Goal: Transaction & Acquisition: Purchase product/service

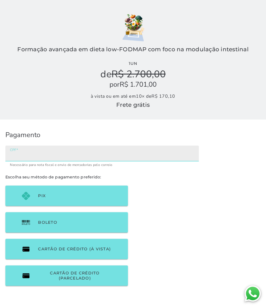
click at [74, 154] on input "CPF" at bounding box center [102, 156] width 184 height 8
type input "08409451670"
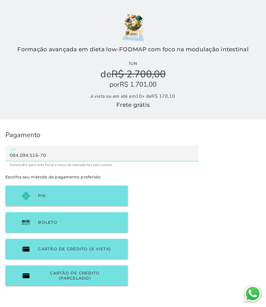
click at [156, 244] on checkout-session-form "Pagamento Escolha seu método de pagamento preferido:" at bounding box center [102, 209] width 204 height 178
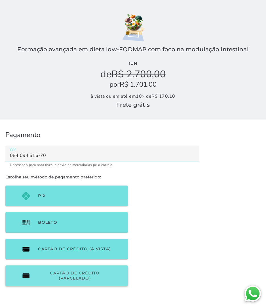
click at [101, 272] on span "Cartão de Crédito (parcelado)" at bounding box center [74, 276] width 73 height 10
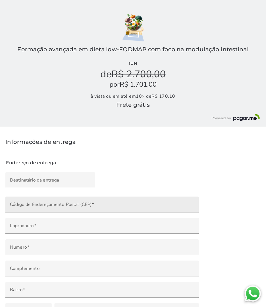
click at [162, 203] on input "Código de Endereçamento Postal (CEP)" at bounding box center [102, 207] width 184 height 8
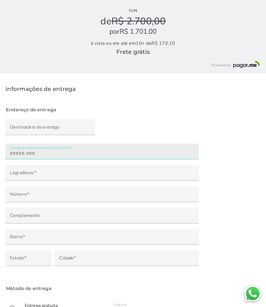
scroll to position [60, 0]
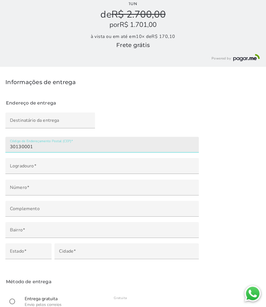
type input "30130-001"
type input "[GEOGRAPHIC_DATA][PERSON_NAME]"
type input "Centro"
type input "[GEOGRAPHIC_DATA]"
type input "MG"
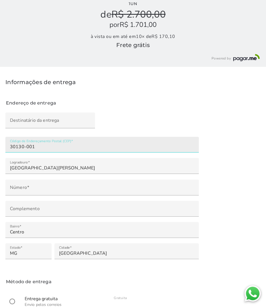
type input "30130-001"
type mwc-textfield "30130-001"
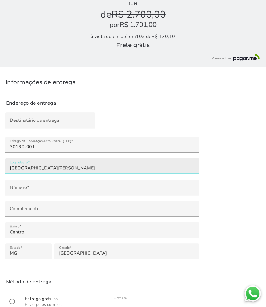
click at [169, 166] on input "[GEOGRAPHIC_DATA][PERSON_NAME]" at bounding box center [102, 168] width 184 height 8
type input "[GEOGRAPHIC_DATA]"
type mwc-textfield "[GEOGRAPHIC_DATA]"
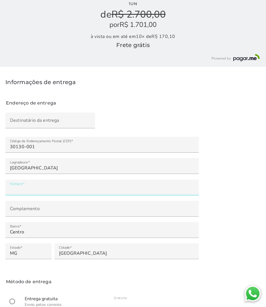
type input "**"
type mwc-textfield "73"
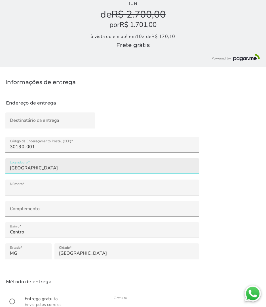
click at [85, 165] on input "[GEOGRAPHIC_DATA]" at bounding box center [102, 168] width 184 height 8
type input "[GEOGRAPHIC_DATA][PERSON_NAME]"
type mwc-textfield "[GEOGRAPHIC_DATA][PERSON_NAME]"
type input "***"
type mwc-textfield "398"
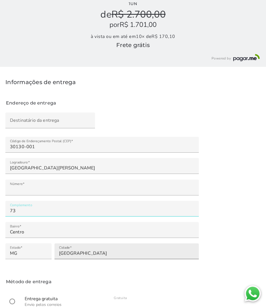
scroll to position [86, 0]
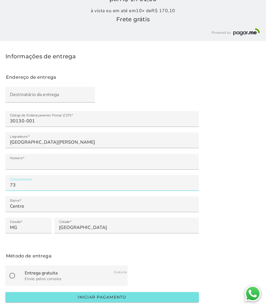
type input "73"
type mwc-textfield "73"
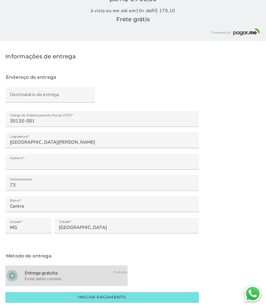
click at [14, 273] on input "radio" at bounding box center [12, 276] width 14 height 14
radio input "****"
type mwc-radio "on"
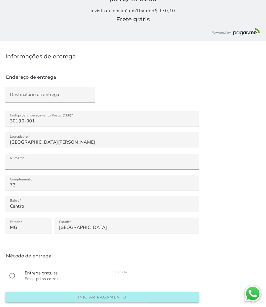
click at [64, 298] on button "Iniciar pagamento" at bounding box center [101, 297] width 193 height 10
